Goal: Information Seeking & Learning: Learn about a topic

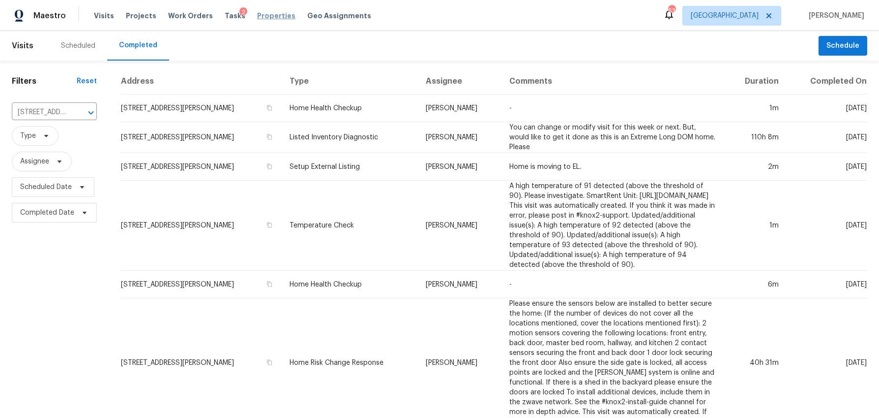
click at [265, 14] on span "Properties" at bounding box center [276, 16] width 38 height 10
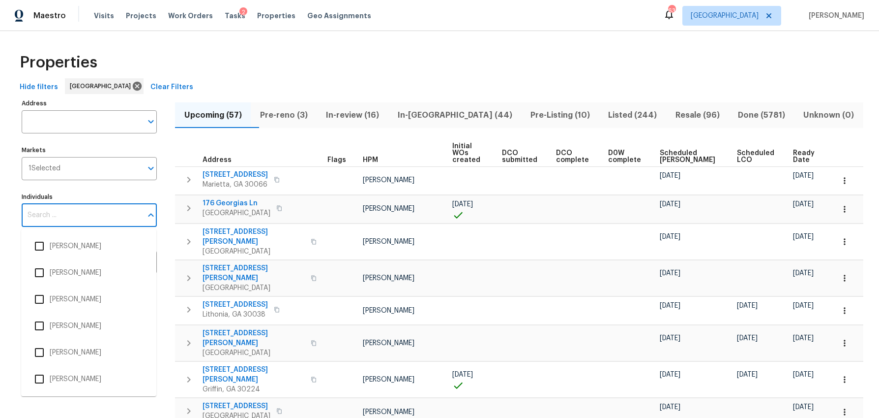
click at [62, 223] on input "Individuals" at bounding box center [82, 215] width 121 height 23
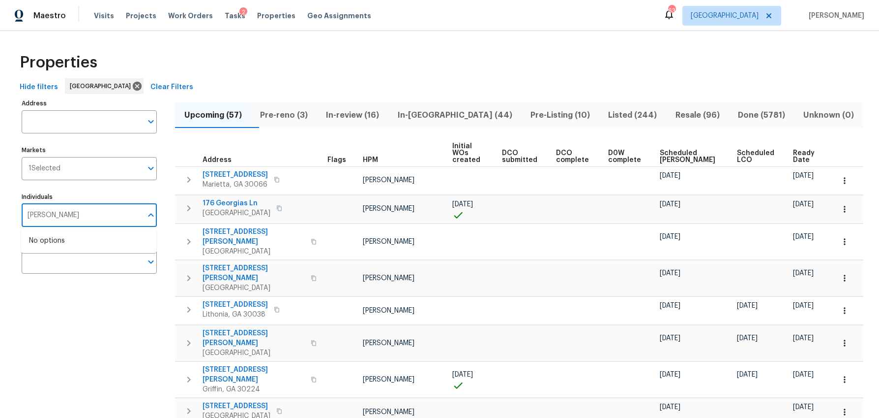
type input "mirsad srna"
click at [43, 247] on input "checkbox" at bounding box center [39, 246] width 21 height 21
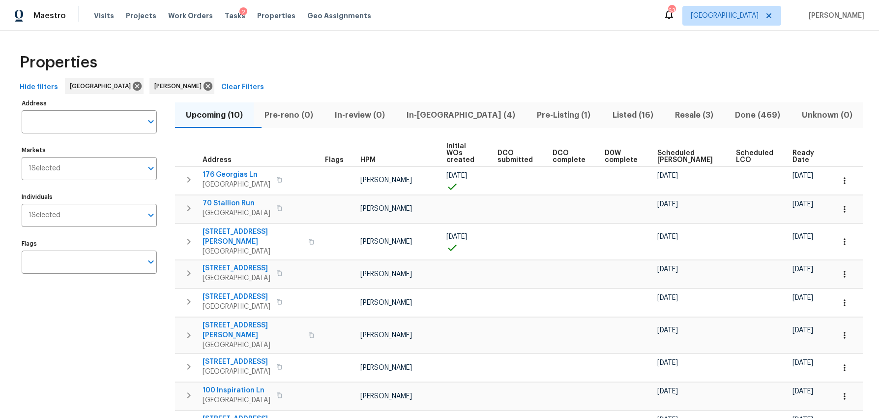
click at [92, 325] on div "Address Address Markets 1 Selected Markets Individuals 1 Selected Individuals F…" at bounding box center [96, 293] width 148 height 395
click at [793, 142] on th "Ready Date" at bounding box center [809, 153] width 41 height 27
click at [793, 150] on span "Ready Date" at bounding box center [805, 157] width 25 height 14
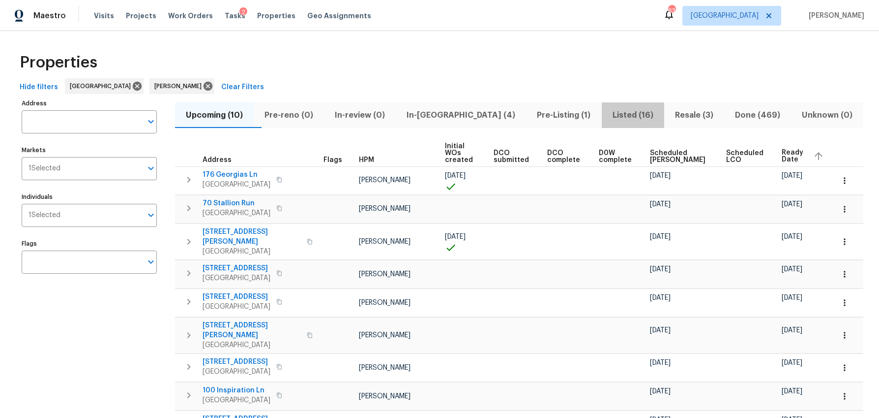
click at [613, 120] on span "Listed (16)" at bounding box center [633, 115] width 51 height 14
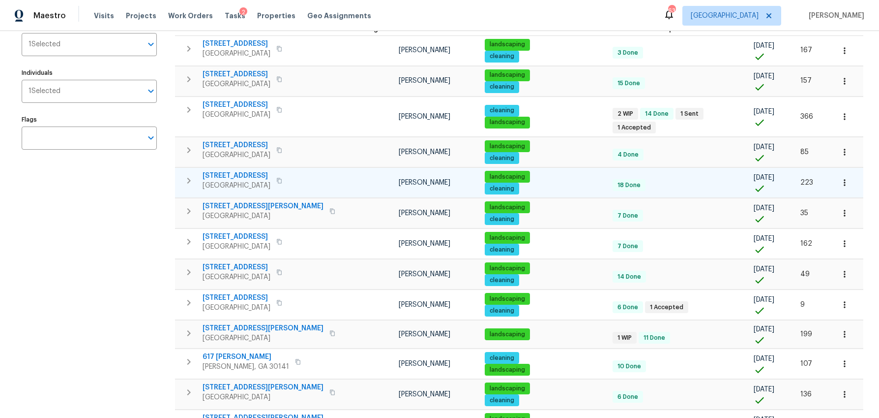
scroll to position [119, 0]
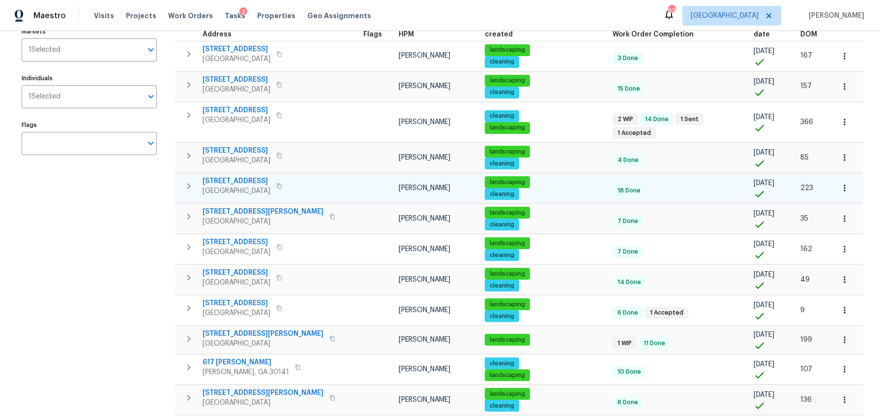
click at [245, 176] on span "463 Amsterdam Way" at bounding box center [237, 181] width 68 height 10
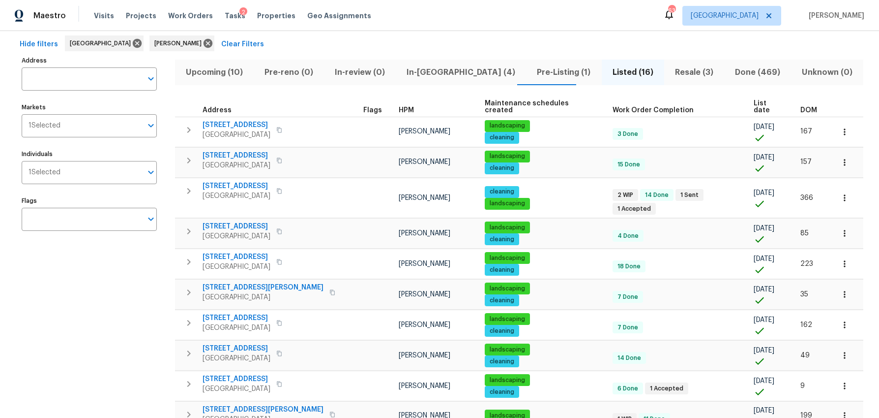
scroll to position [42, 0]
click at [424, 73] on span "In-reno (4)" at bounding box center [461, 73] width 119 height 14
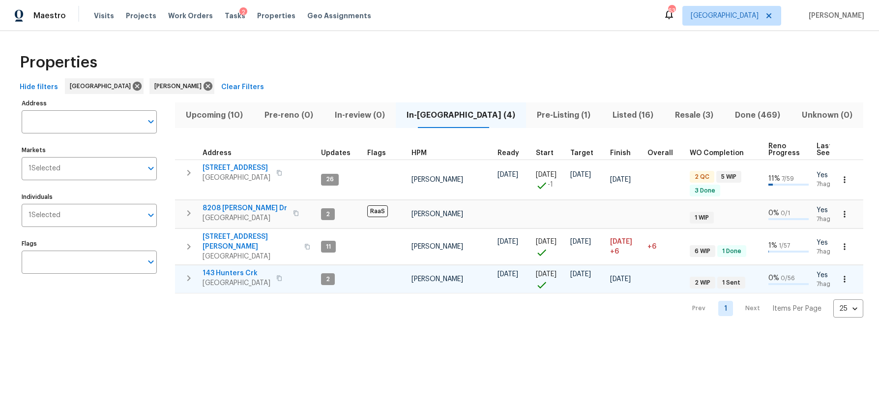
click at [219, 268] on span "143 Hunters Crk" at bounding box center [237, 273] width 68 height 10
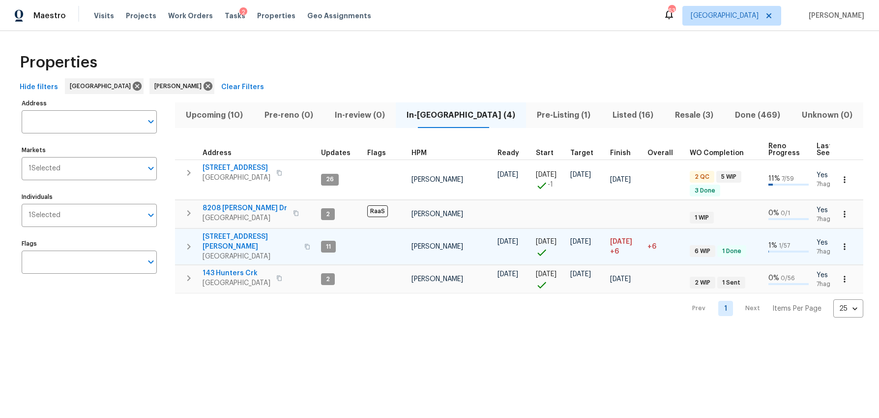
click at [226, 239] on span "422 Marty Ln" at bounding box center [251, 242] width 96 height 20
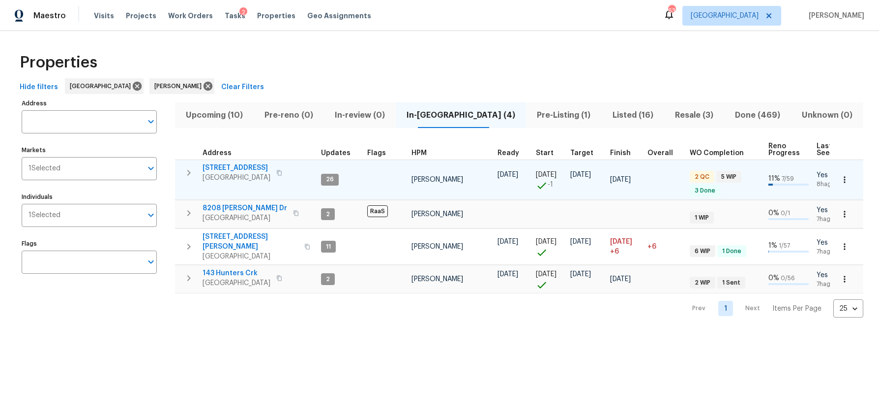
click at [228, 166] on span "188 Lost Lake Trl" at bounding box center [237, 168] width 68 height 10
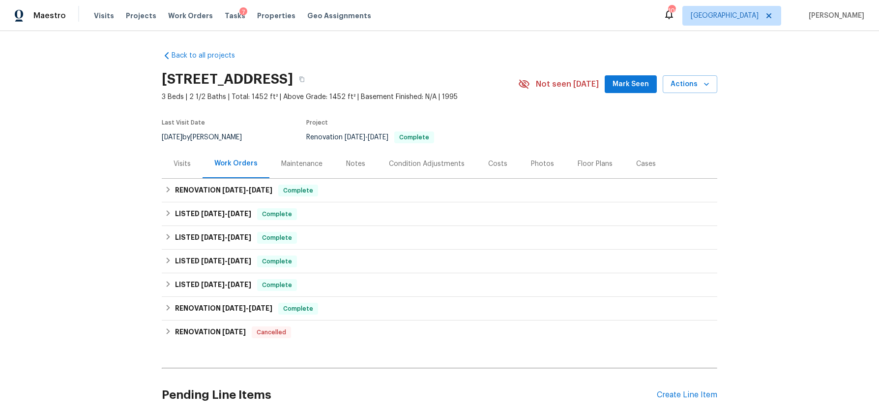
click at [532, 163] on div "Photos" at bounding box center [542, 164] width 23 height 10
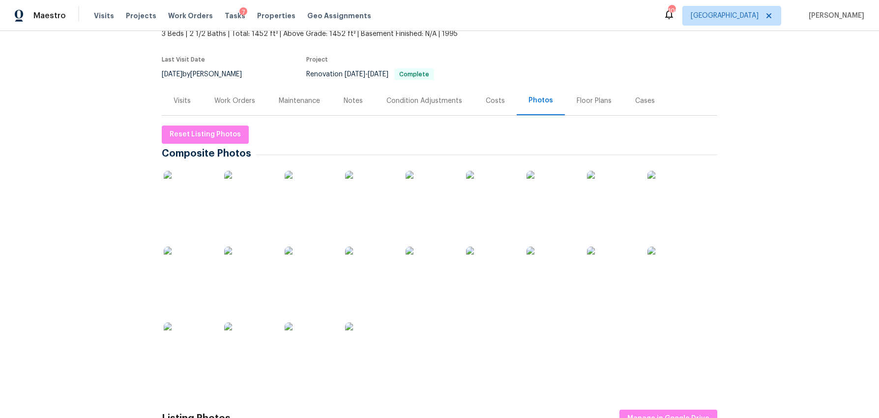
scroll to position [64, 0]
click at [200, 194] on img at bounding box center [188, 193] width 49 height 49
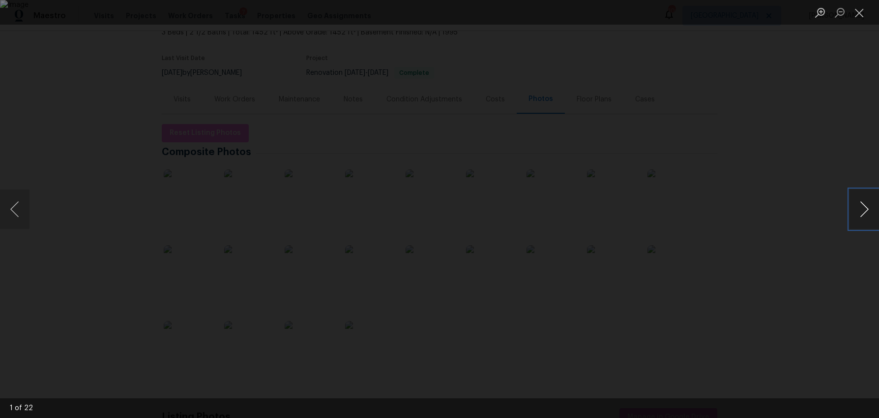
click at [867, 207] on button "Next image" at bounding box center [865, 208] width 30 height 39
click at [850, 209] on button "Next image" at bounding box center [865, 208] width 30 height 39
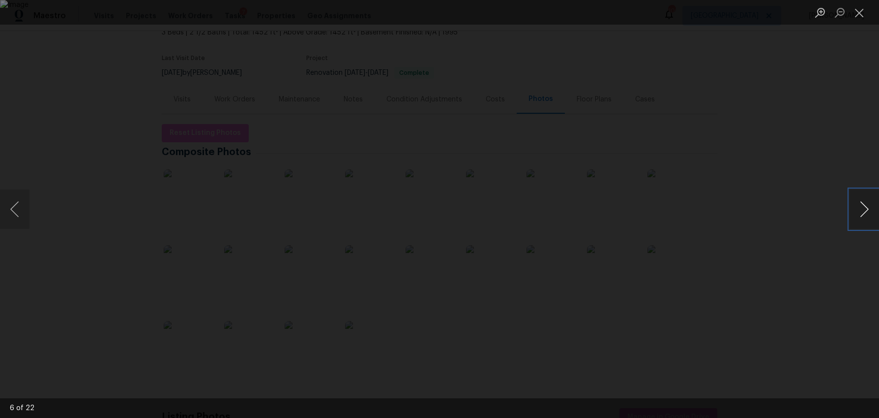
click at [850, 209] on button "Next image" at bounding box center [865, 208] width 30 height 39
click at [857, 209] on button "Next image" at bounding box center [865, 208] width 30 height 39
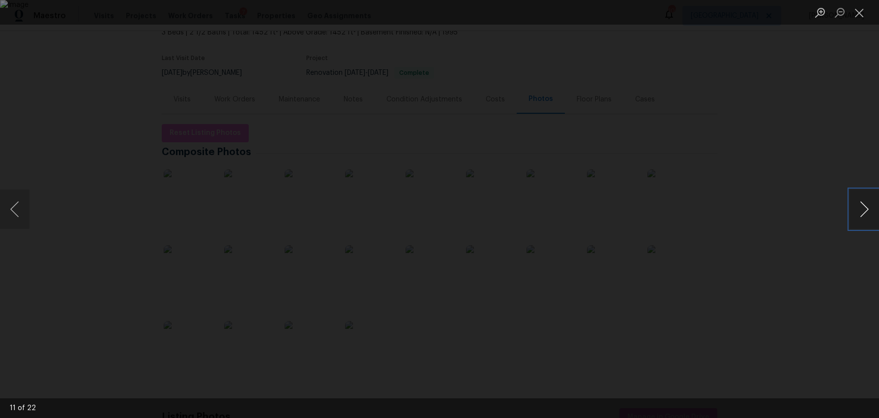
click at [857, 209] on button "Next image" at bounding box center [865, 208] width 30 height 39
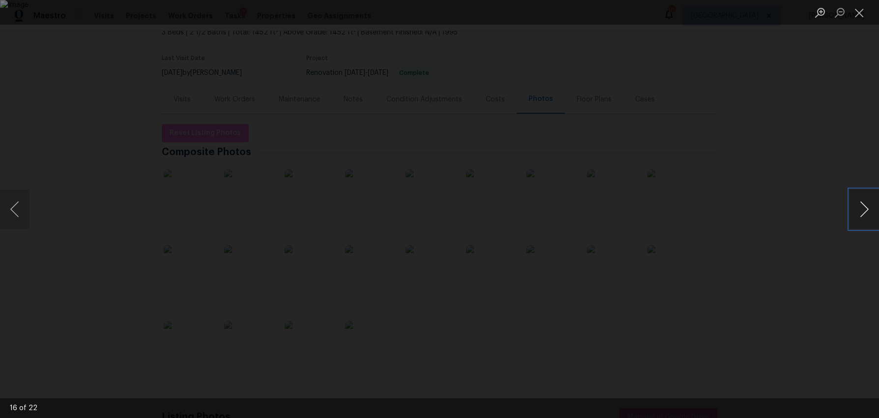
click at [857, 209] on button "Next image" at bounding box center [865, 208] width 30 height 39
click at [856, 13] on button "Close lightbox" at bounding box center [860, 12] width 20 height 17
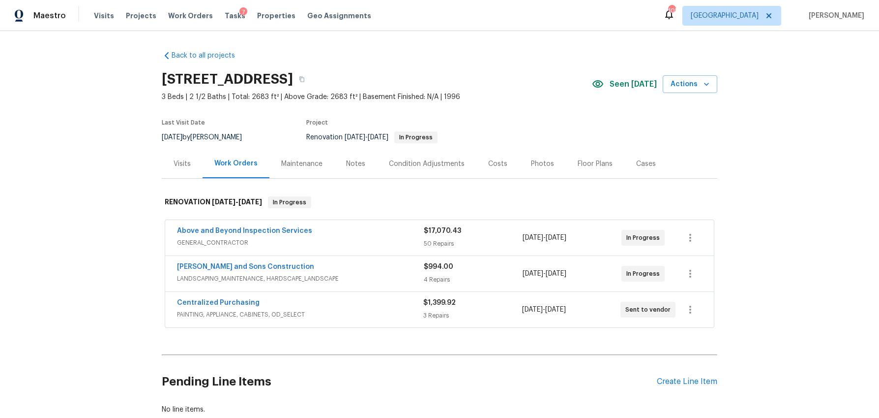
click at [496, 165] on div "Costs" at bounding box center [497, 164] width 19 height 10
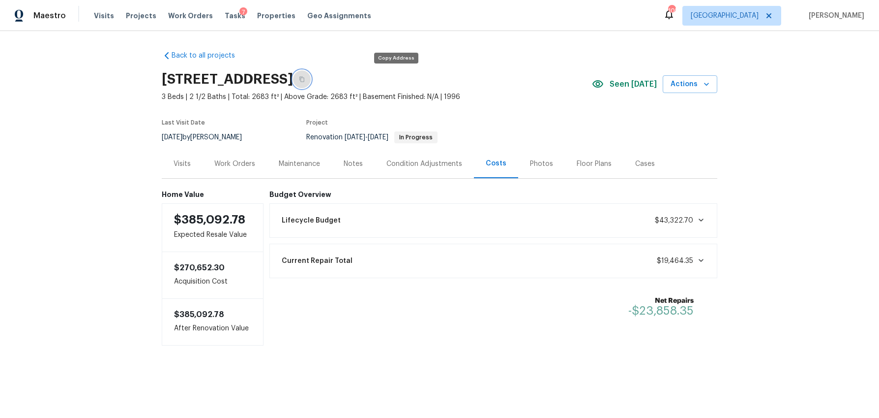
click at [305, 81] on icon "button" at bounding box center [302, 79] width 6 height 6
click at [305, 79] on icon "button" at bounding box center [302, 79] width 6 height 6
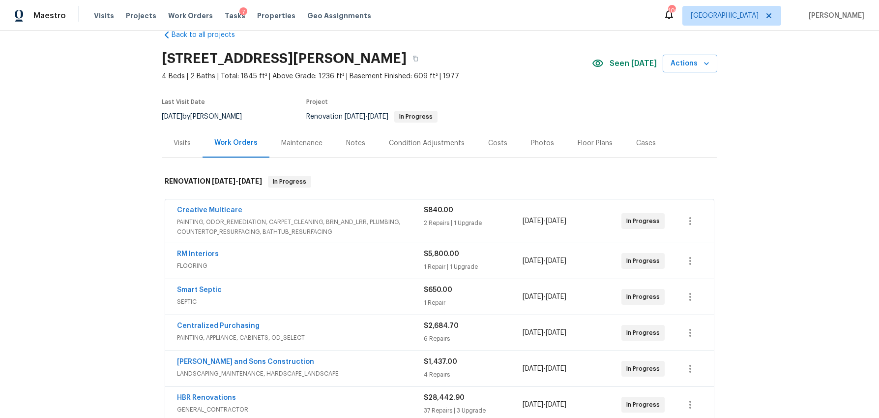
scroll to position [21, 0]
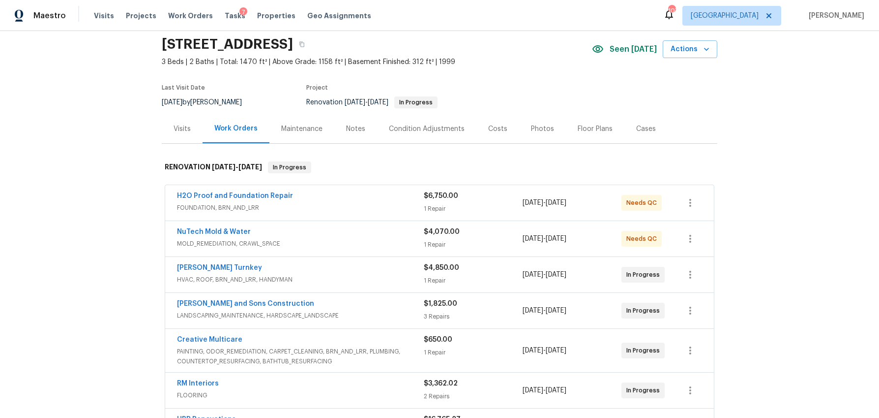
scroll to position [32, 0]
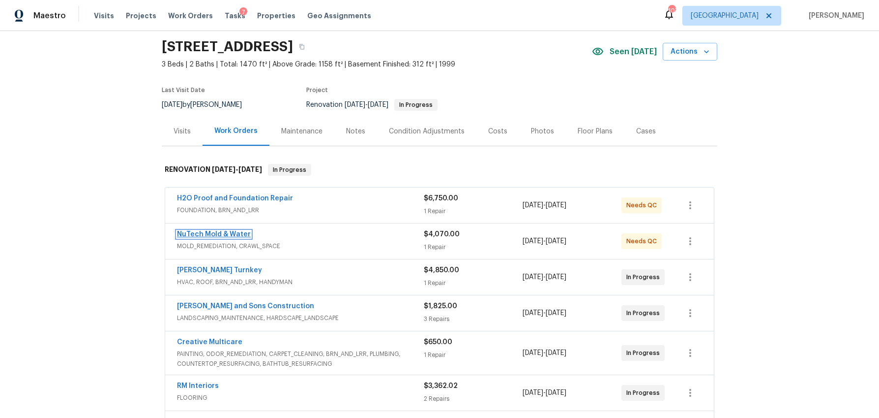
click at [212, 234] on link "NuTech Mold & Water" at bounding box center [214, 234] width 74 height 7
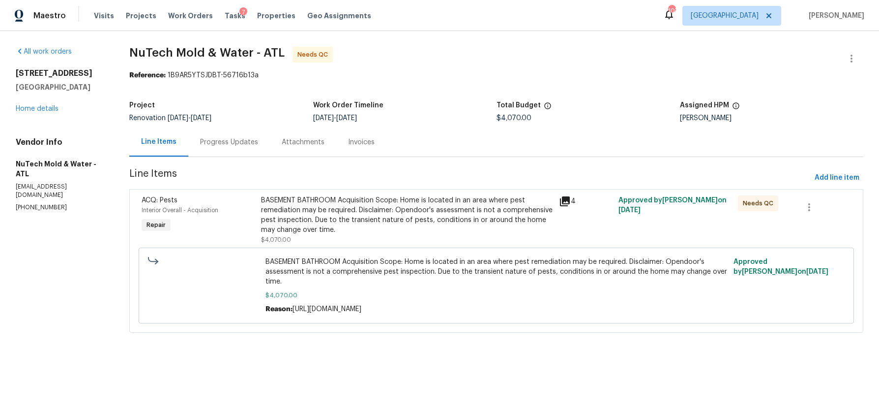
click at [560, 203] on icon at bounding box center [565, 201] width 10 height 10
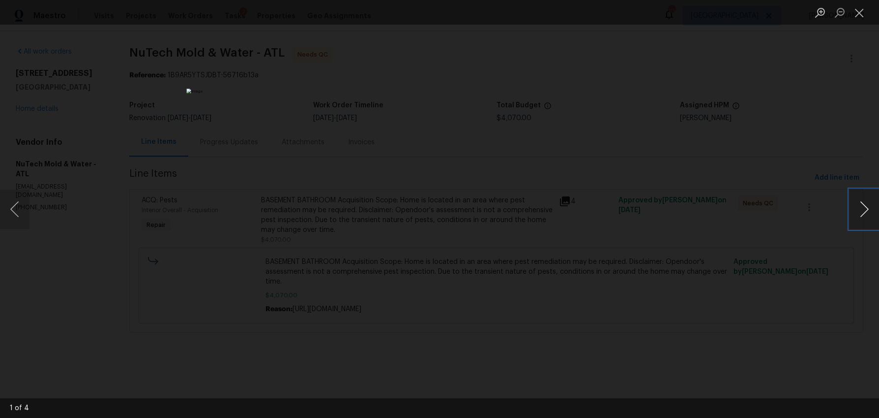
click at [862, 212] on button "Next image" at bounding box center [865, 208] width 30 height 39
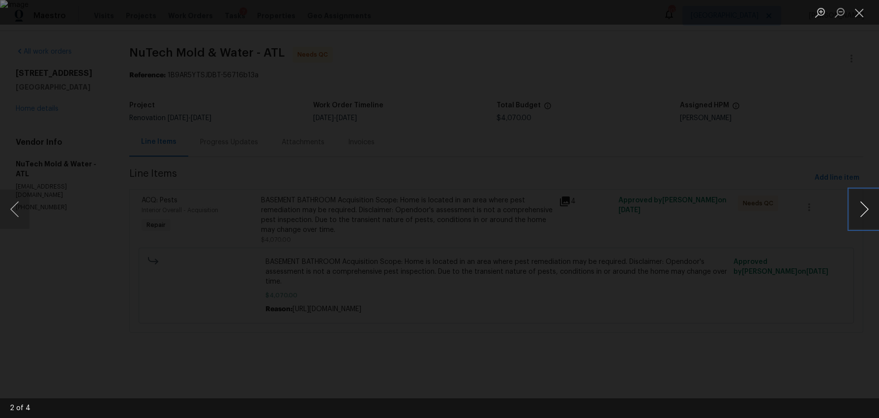
click at [862, 212] on button "Next image" at bounding box center [865, 208] width 30 height 39
click at [859, 14] on button "Close lightbox" at bounding box center [860, 12] width 20 height 17
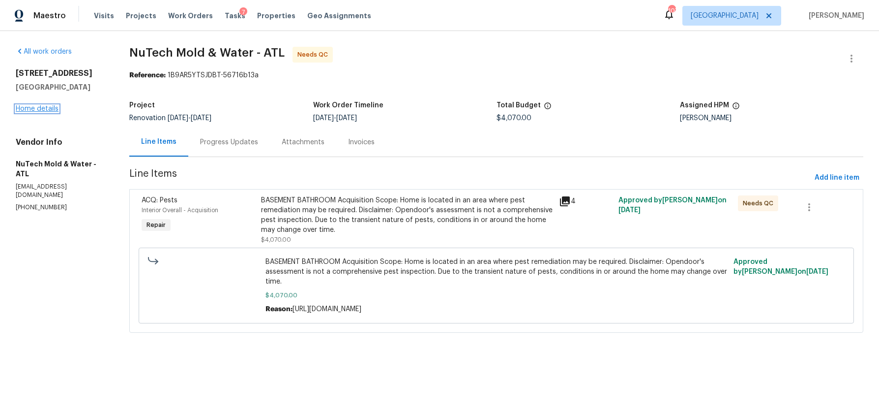
click at [47, 112] on link "Home details" at bounding box center [37, 108] width 43 height 7
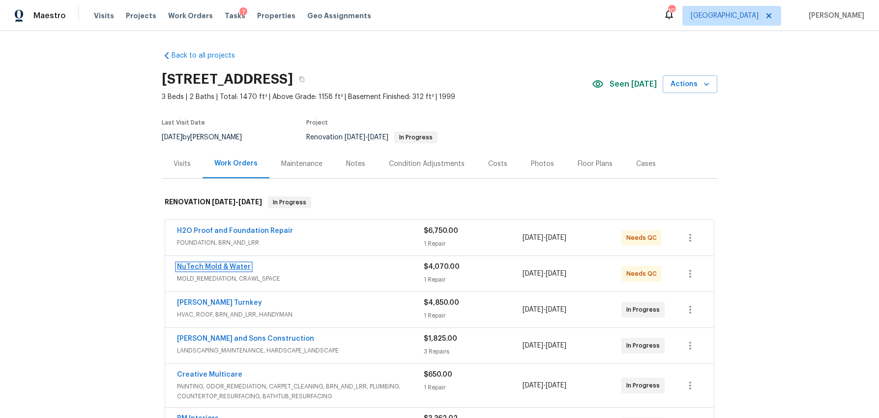
click at [229, 265] on link "NuTech Mold & Water" at bounding box center [214, 266] width 74 height 7
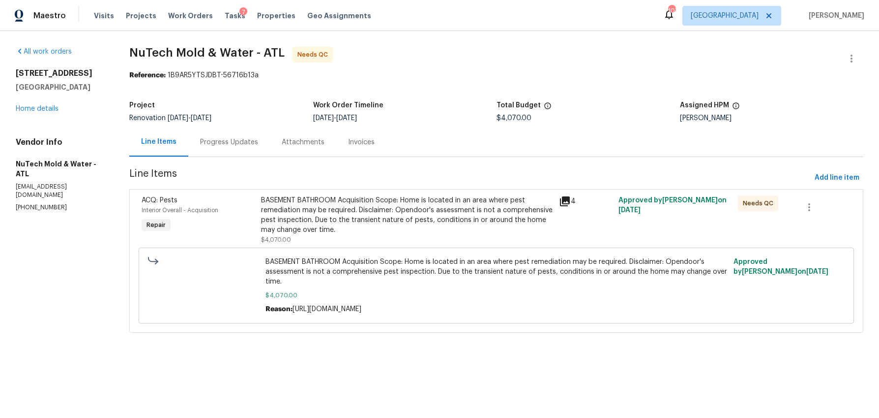
click at [314, 206] on div "BASEMENT BATHROOM Acquisition Scope: Home is located in an area where pest reme…" at bounding box center [407, 214] width 292 height 39
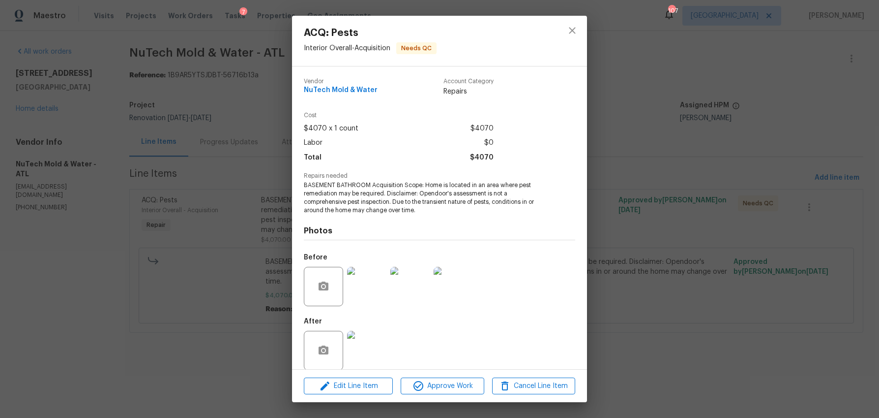
scroll to position [11, 0]
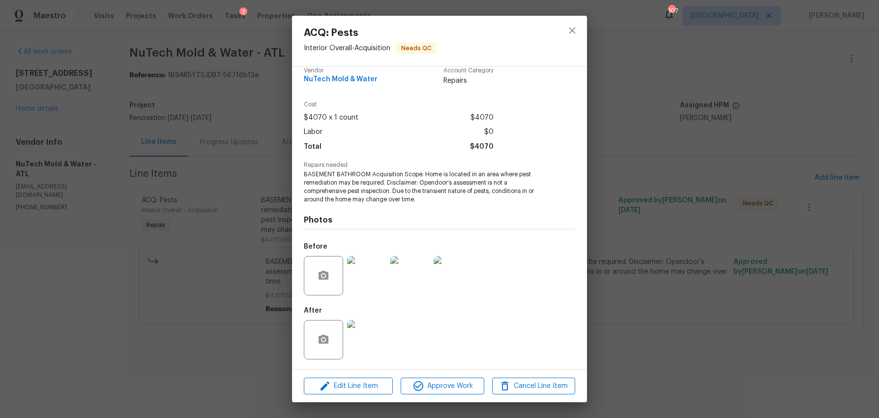
click at [363, 333] on img at bounding box center [366, 339] width 39 height 39
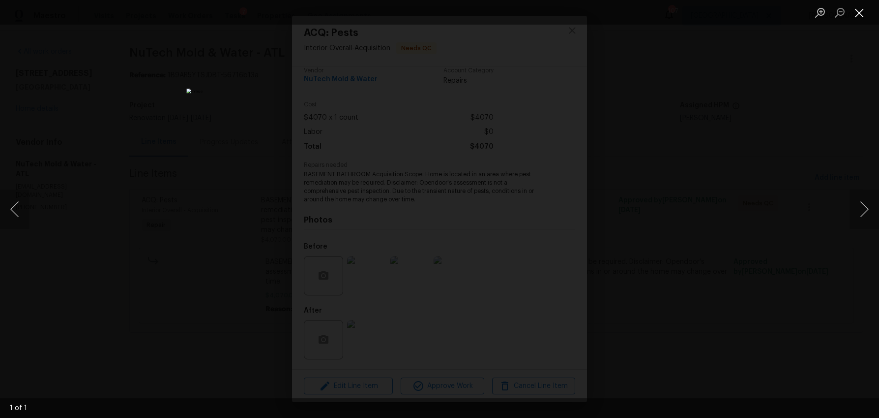
click at [857, 14] on button "Close lightbox" at bounding box center [860, 12] width 20 height 17
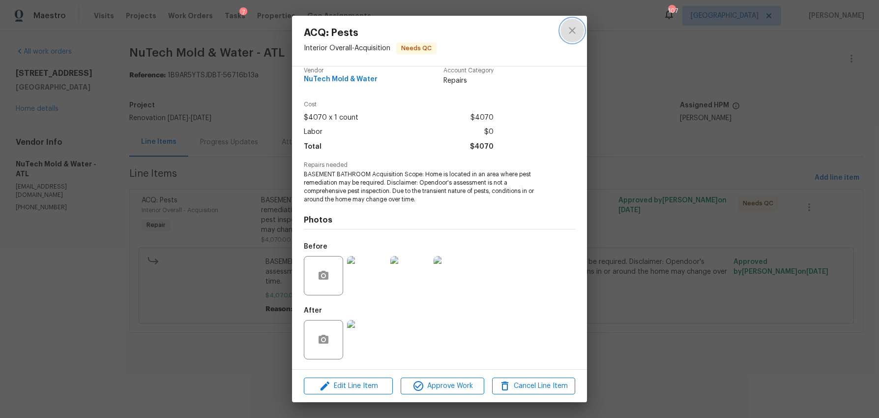
click at [570, 31] on icon "close" at bounding box center [573, 31] width 12 height 12
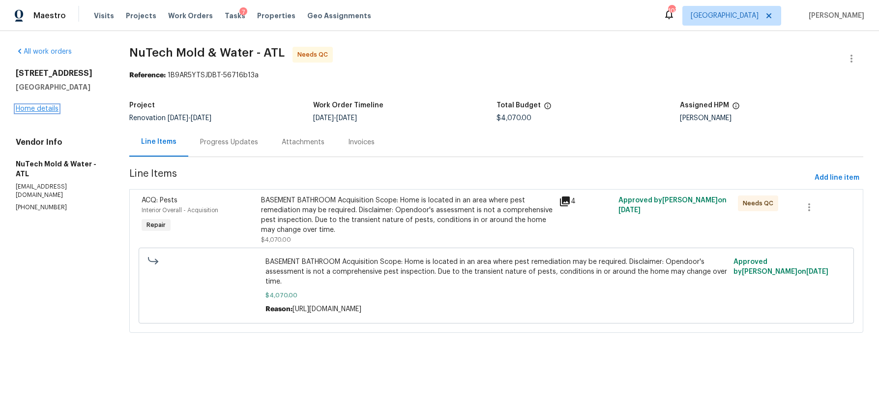
click at [37, 112] on link "Home details" at bounding box center [37, 108] width 43 height 7
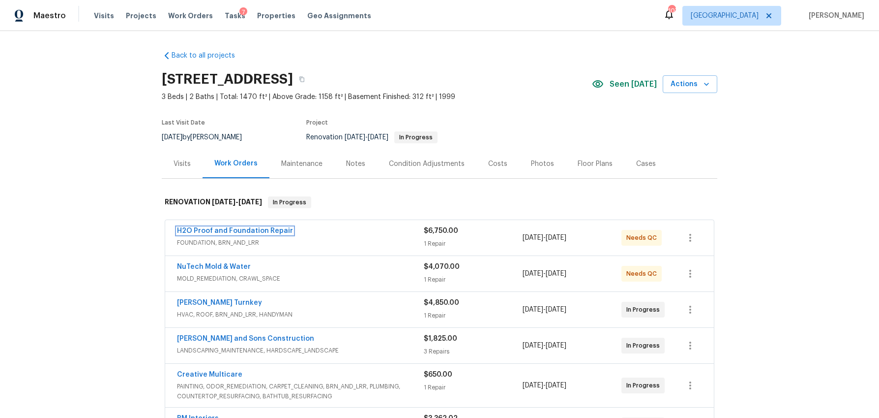
click at [225, 231] on link "H2O Proof and Foundation Repair" at bounding box center [235, 230] width 116 height 7
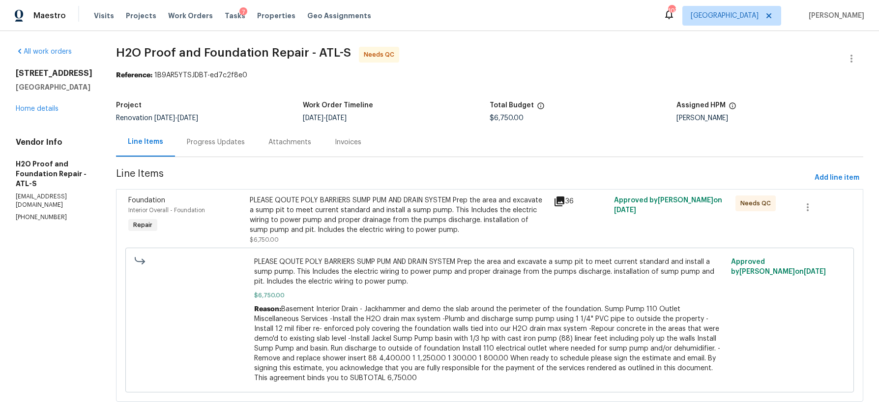
click at [555, 201] on icon at bounding box center [560, 201] width 10 height 10
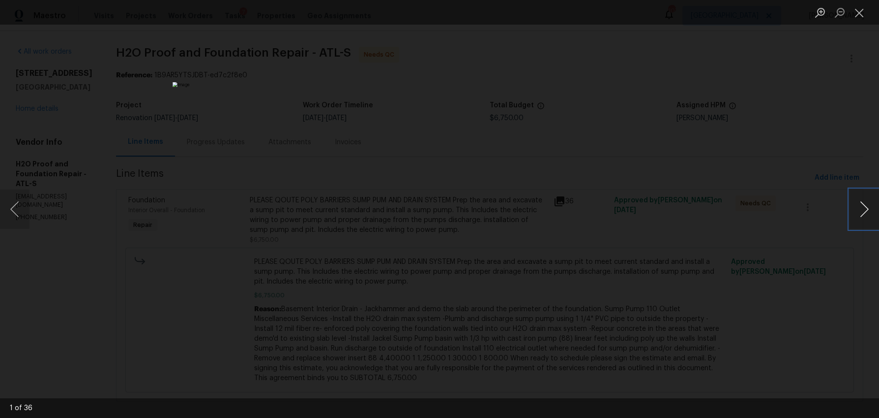
click at [869, 210] on button "Next image" at bounding box center [865, 208] width 30 height 39
click at [864, 207] on button "Next image" at bounding box center [865, 208] width 30 height 39
click at [860, 212] on button "Next image" at bounding box center [865, 208] width 30 height 39
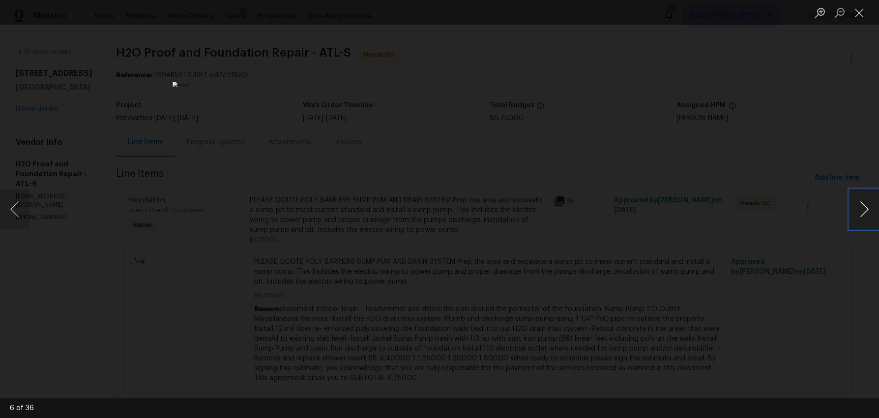
click at [860, 212] on button "Next image" at bounding box center [865, 208] width 30 height 39
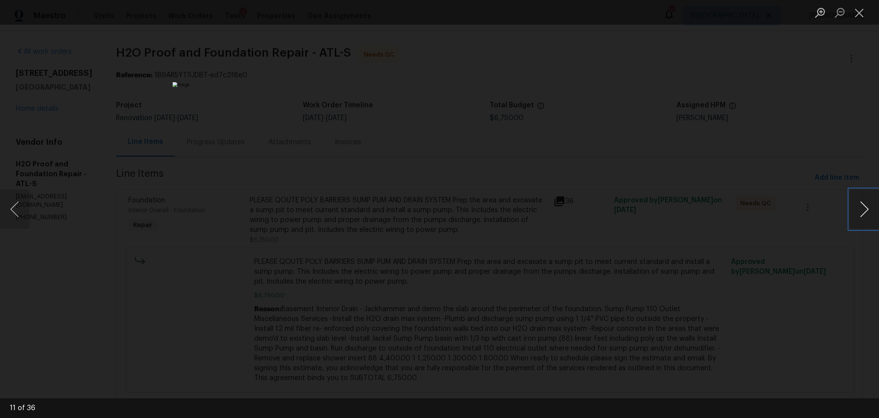
click at [860, 212] on button "Next image" at bounding box center [865, 208] width 30 height 39
click at [864, 15] on button "Close lightbox" at bounding box center [860, 12] width 20 height 17
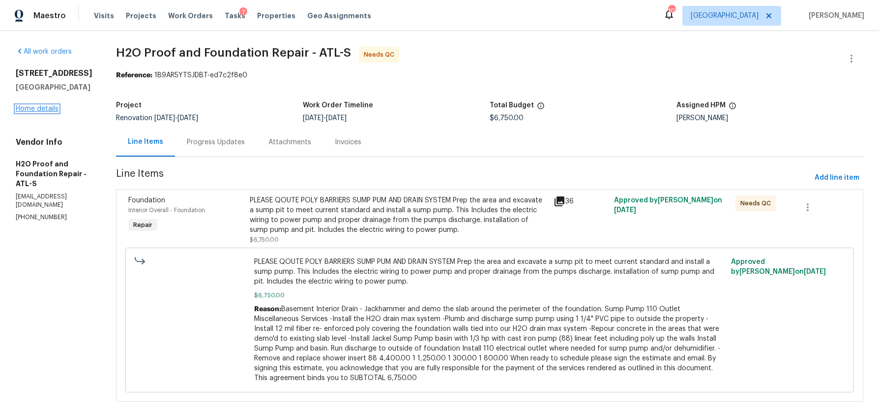
click at [29, 112] on link "Home details" at bounding box center [37, 108] width 43 height 7
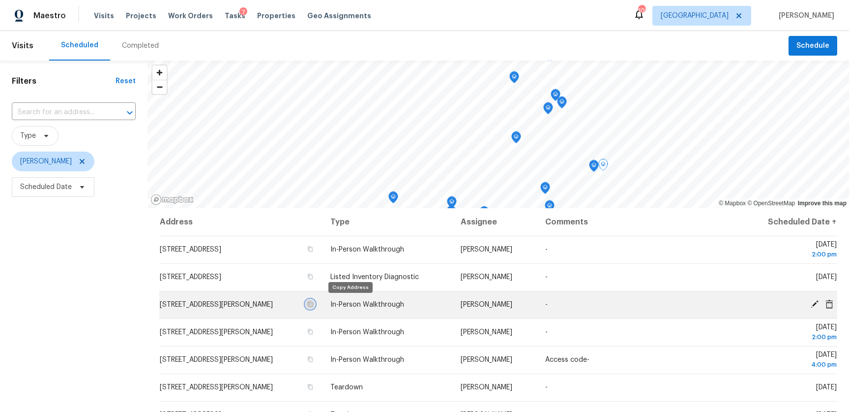
click at [313, 304] on icon "button" at bounding box center [310, 304] width 6 height 6
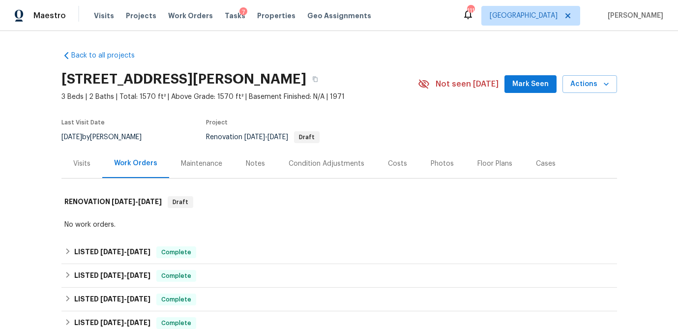
click at [83, 167] on div "Visits" at bounding box center [81, 164] width 17 height 10
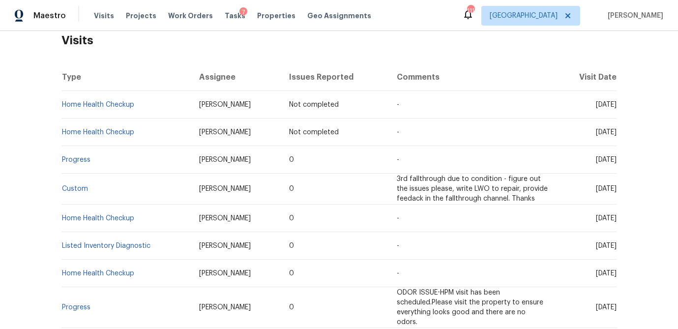
scroll to position [165, 0]
